Goal: Task Accomplishment & Management: Use online tool/utility

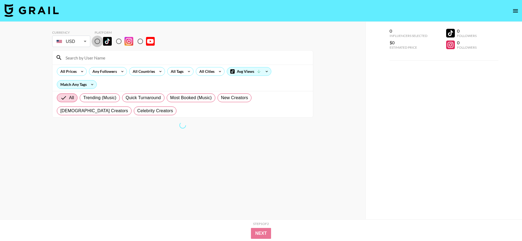
click at [95, 42] on input "radio" at bounding box center [97, 41] width 11 height 11
radio input "true"
click at [142, 57] on input at bounding box center [186, 57] width 248 height 9
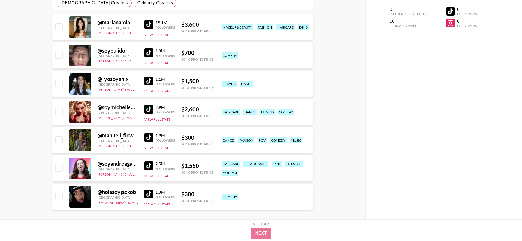
scroll to position [114, 0]
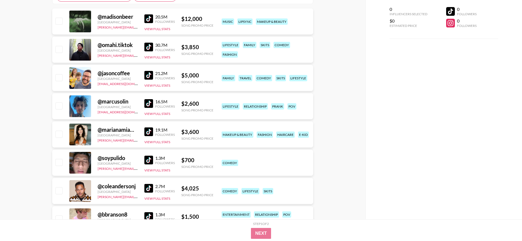
type input "s"
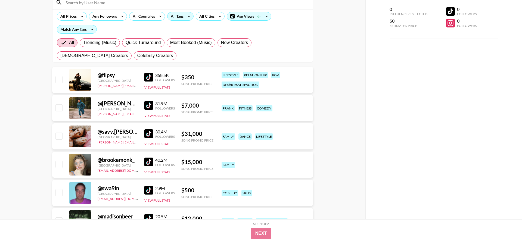
click at [179, 17] on div "All Tags" at bounding box center [176, 16] width 17 height 8
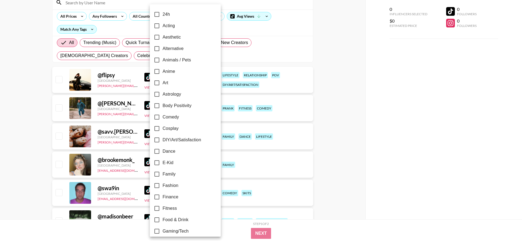
scroll to position [2, 0]
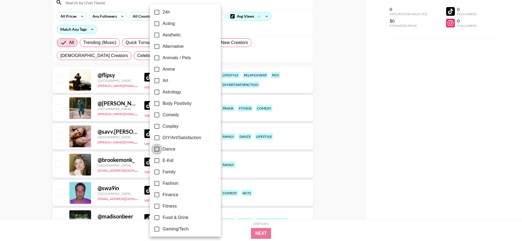
click at [158, 150] on input "Dance" at bounding box center [156, 149] width 11 height 11
checkbox input "true"
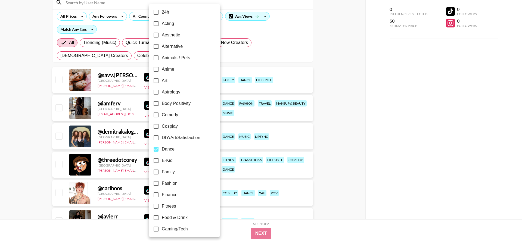
click at [154, 125] on input "Cosplay" at bounding box center [155, 126] width 11 height 11
checkbox input "true"
click at [340, 126] on div at bounding box center [261, 120] width 522 height 241
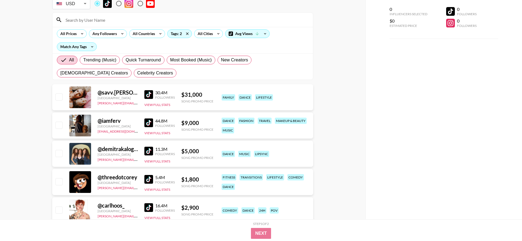
scroll to position [0, 0]
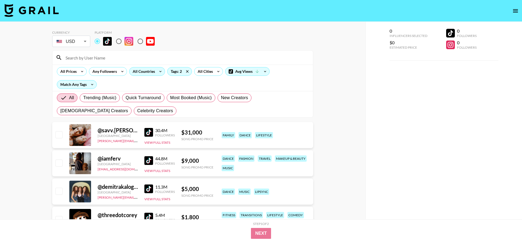
click at [154, 70] on div "All Countries" at bounding box center [142, 71] width 27 height 8
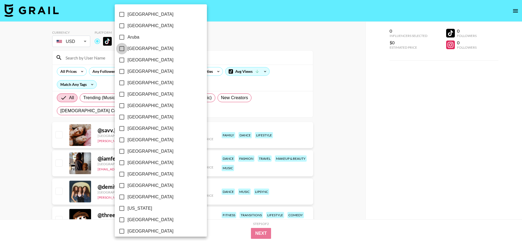
click at [120, 49] on input "[GEOGRAPHIC_DATA]" at bounding box center [121, 48] width 11 height 11
checkbox input "true"
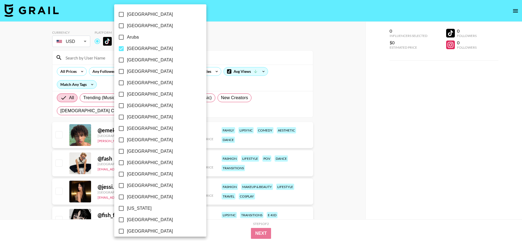
drag, startPoint x: 122, startPoint y: 96, endPoint x: 123, endPoint y: 107, distance: 10.7
click at [122, 96] on input "[GEOGRAPHIC_DATA]" at bounding box center [121, 94] width 11 height 11
checkbox input "true"
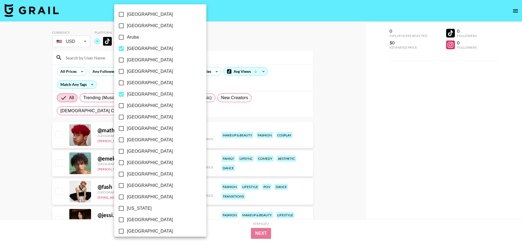
click at [123, 107] on input "[GEOGRAPHIC_DATA]" at bounding box center [121, 105] width 11 height 11
checkbox input "true"
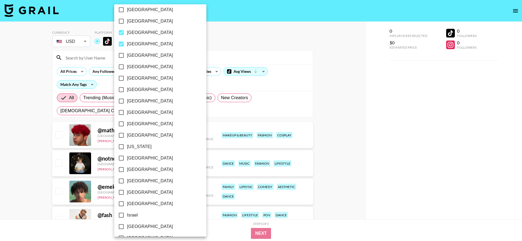
scroll to position [81, 0]
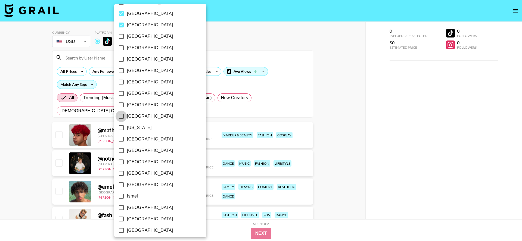
click at [119, 116] on input "[GEOGRAPHIC_DATA]" at bounding box center [121, 116] width 11 height 11
checkbox input "true"
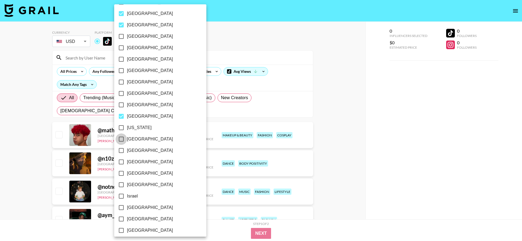
click at [122, 140] on input "[GEOGRAPHIC_DATA]" at bounding box center [121, 139] width 11 height 11
checkbox input "true"
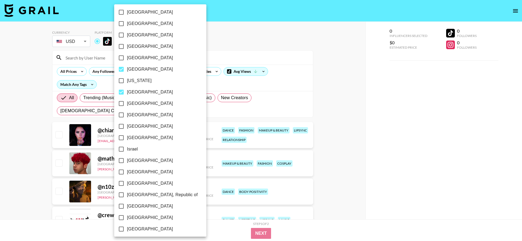
scroll to position [128, 0]
click at [124, 126] on input "[GEOGRAPHIC_DATA]" at bounding box center [121, 126] width 11 height 11
checkbox input "true"
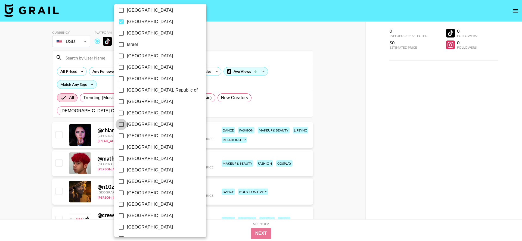
click at [124, 126] on input "[GEOGRAPHIC_DATA]" at bounding box center [121, 124] width 11 height 11
checkbox input "true"
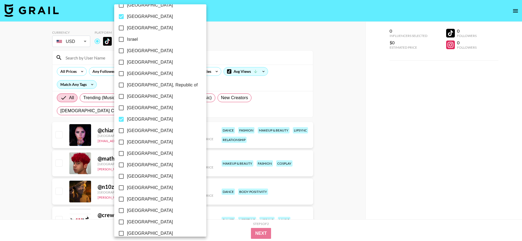
click at [124, 126] on input "[GEOGRAPHIC_DATA]" at bounding box center [121, 130] width 11 height 11
checkbox input "true"
click at [119, 120] on input "[GEOGRAPHIC_DATA]" at bounding box center [121, 118] width 11 height 11
checkbox input "true"
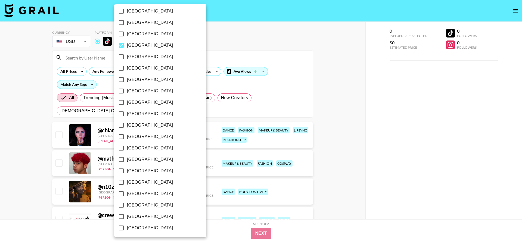
scroll to position [393, 0]
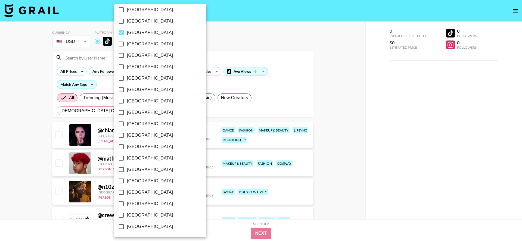
click at [119, 205] on input "[GEOGRAPHIC_DATA]" at bounding box center [121, 203] width 11 height 11
checkbox input "true"
click at [27, 181] on div at bounding box center [261, 120] width 522 height 241
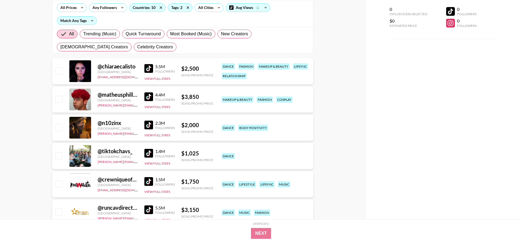
scroll to position [0, 0]
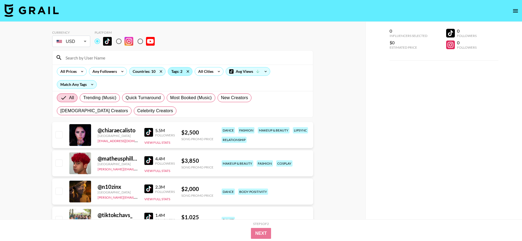
click at [177, 72] on div "Tags: 2" at bounding box center [180, 71] width 24 height 8
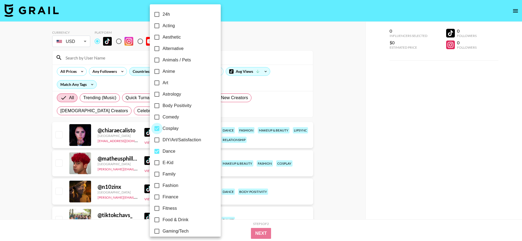
click at [156, 128] on input "Cosplay" at bounding box center [156, 128] width 11 height 11
checkbox input "false"
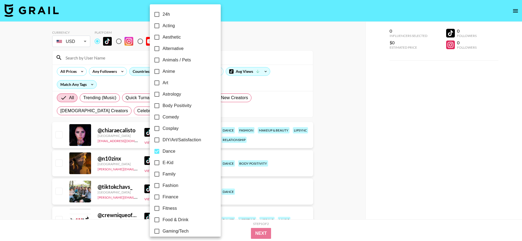
click at [126, 81] on div at bounding box center [261, 120] width 522 height 241
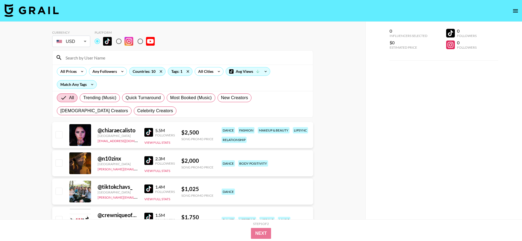
click at [151, 75] on div "24h Acting Aesthetic Alternative Animals / Pets Anime Art Astrology Body Positi…" at bounding box center [261, 120] width 522 height 241
click at [155, 71] on div "Countries: 10" at bounding box center [147, 71] width 36 height 8
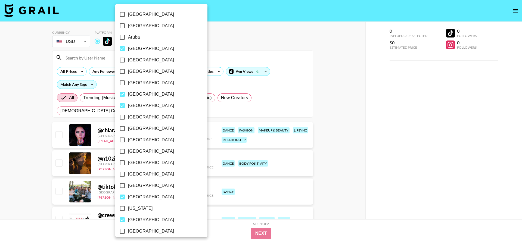
click at [231, 103] on div at bounding box center [261, 120] width 522 height 241
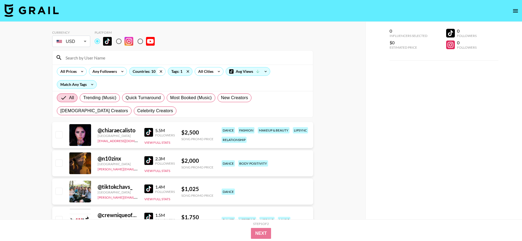
click at [159, 71] on icon at bounding box center [161, 71] width 9 height 8
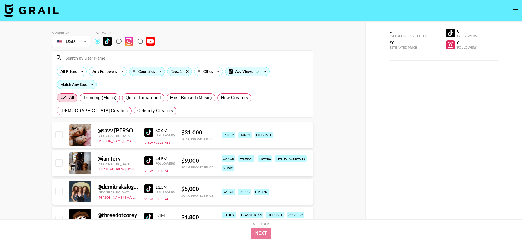
click at [154, 75] on div "All Countries" at bounding box center [147, 71] width 36 height 9
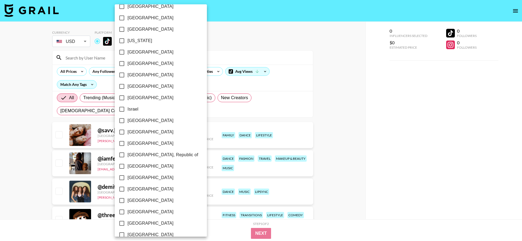
scroll to position [393, 0]
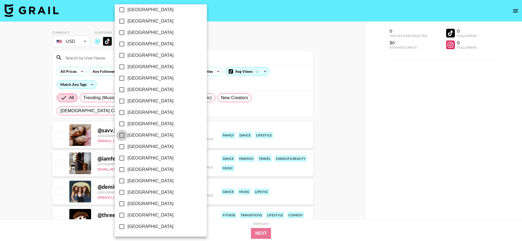
click at [124, 135] on input "[GEOGRAPHIC_DATA]" at bounding box center [121, 135] width 11 height 11
checkbox input "true"
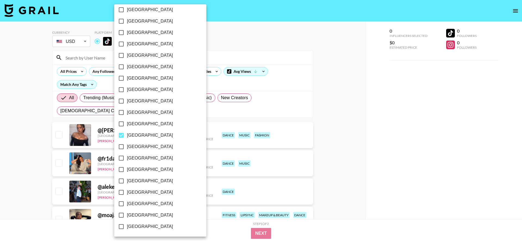
click at [29, 150] on div at bounding box center [261, 120] width 522 height 241
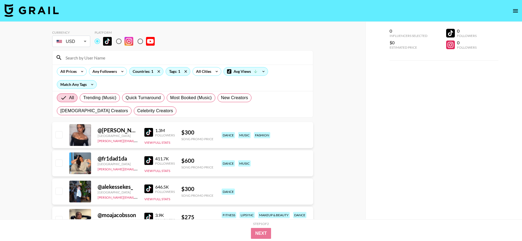
click at [150, 133] on img at bounding box center [148, 132] width 9 height 9
